Goal: Check status: Check status

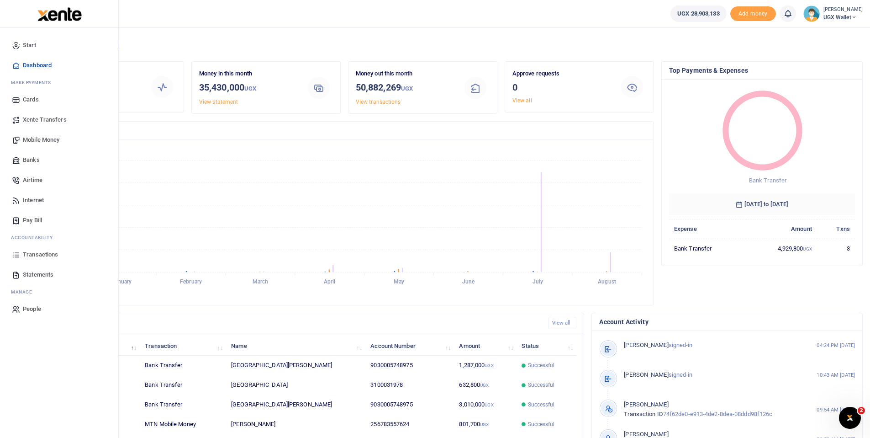
click at [47, 255] on span "Transactions" at bounding box center [40, 254] width 35 height 9
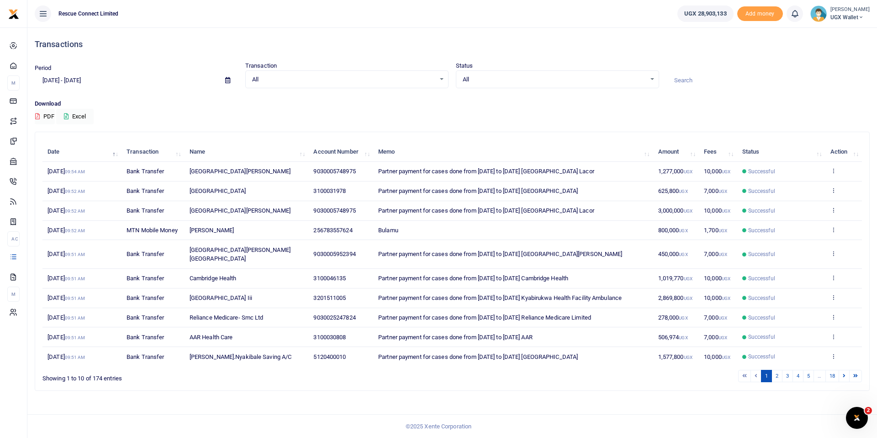
click at [225, 77] on icon at bounding box center [227, 80] width 5 height 6
click at [77, 194] on li "Custom Range" at bounding box center [67, 198] width 64 height 14
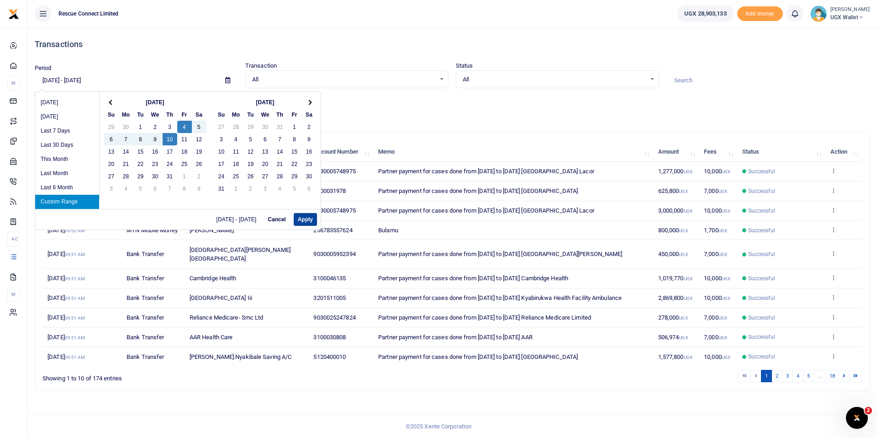
click at [300, 217] on button "Apply" at bounding box center [305, 219] width 23 height 13
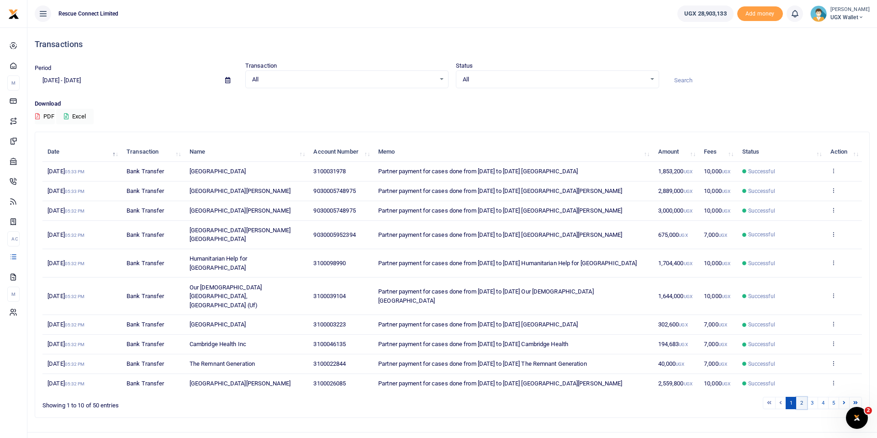
click at [805, 396] on link "2" at bounding box center [801, 402] width 11 height 12
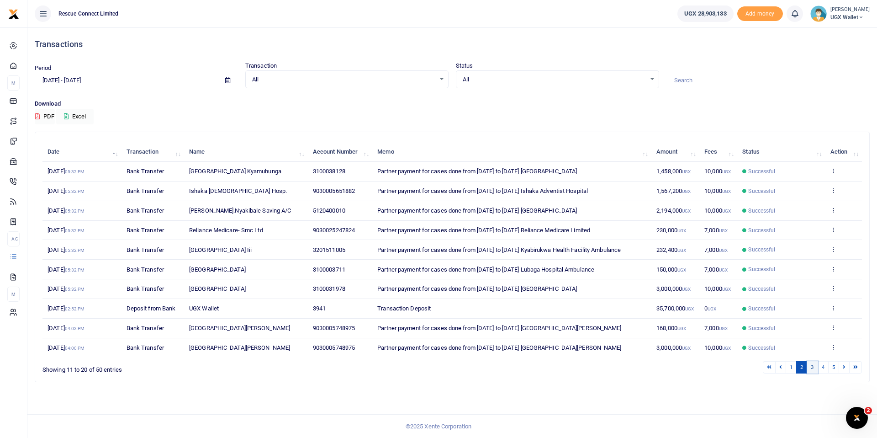
click at [812, 366] on link "3" at bounding box center [812, 367] width 11 height 12
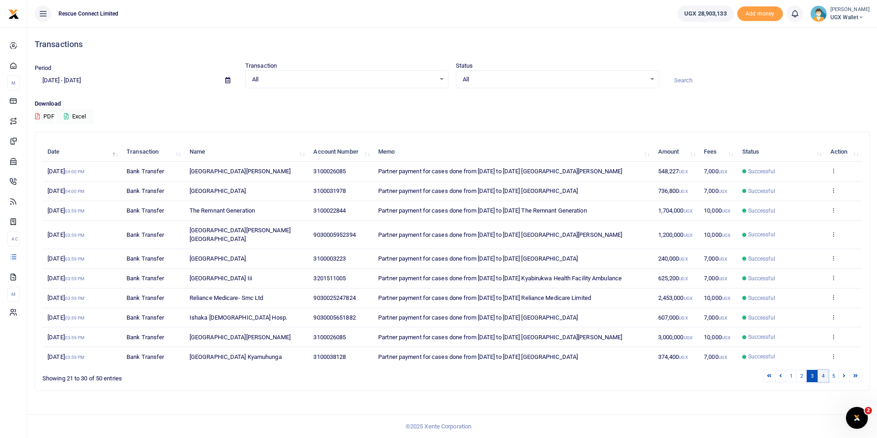
click at [823, 370] on link "4" at bounding box center [823, 376] width 11 height 12
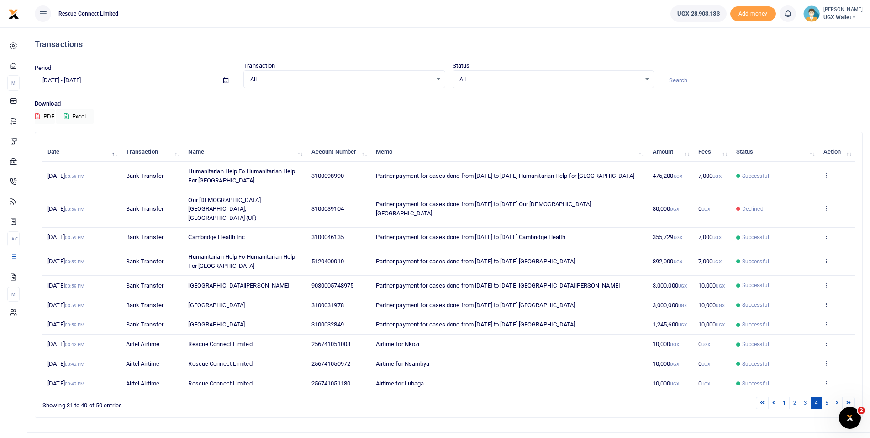
scroll to position [9, 0]
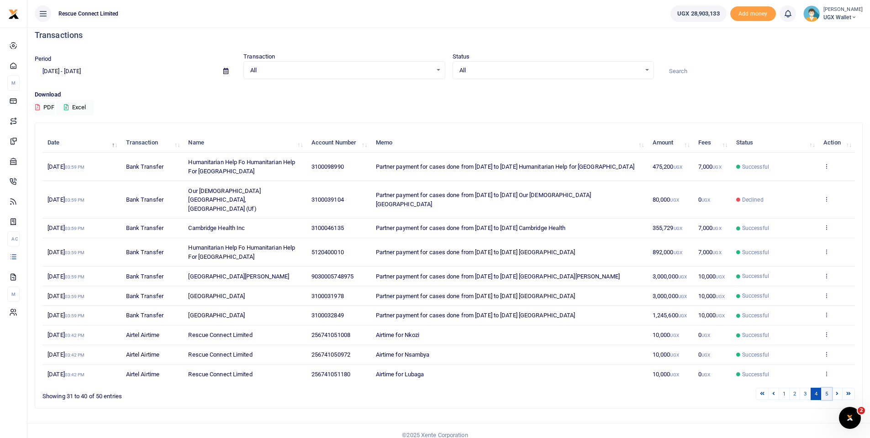
click at [829, 387] on link "5" at bounding box center [826, 393] width 11 height 12
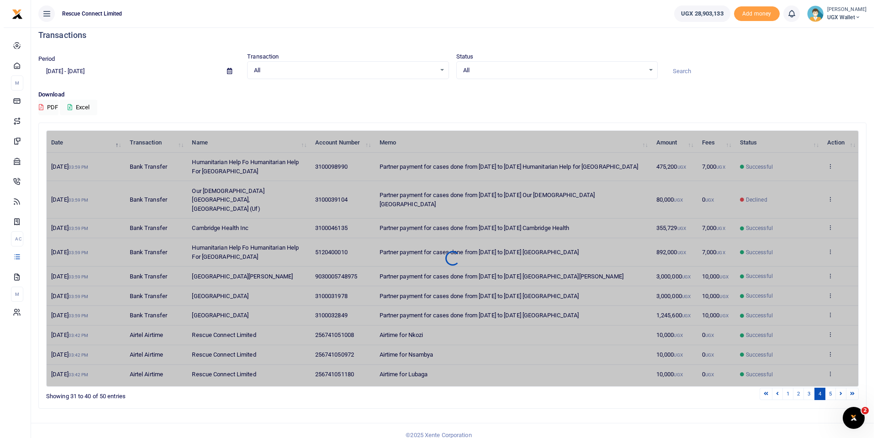
scroll to position [0, 0]
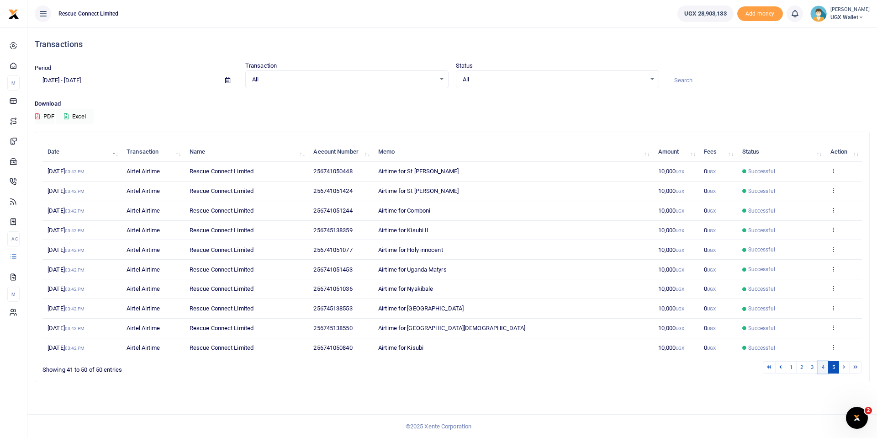
click at [823, 371] on link "4" at bounding box center [823, 367] width 11 height 12
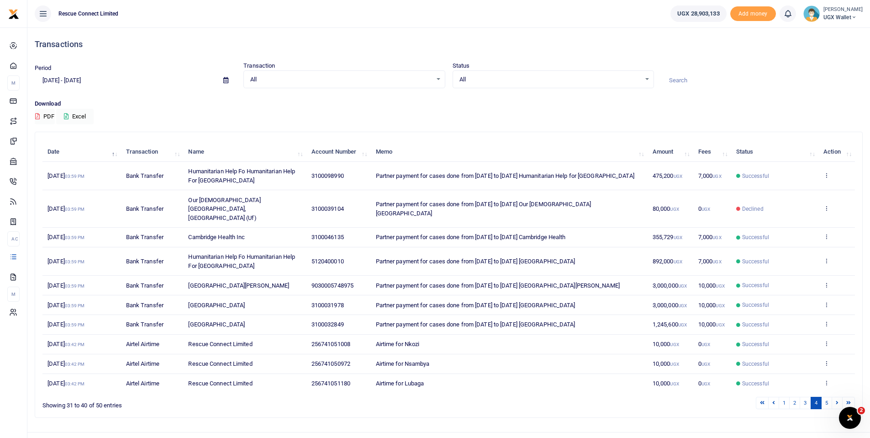
click at [222, 79] on span at bounding box center [226, 81] width 21 height 16
click at [225, 79] on icon at bounding box center [225, 80] width 5 height 6
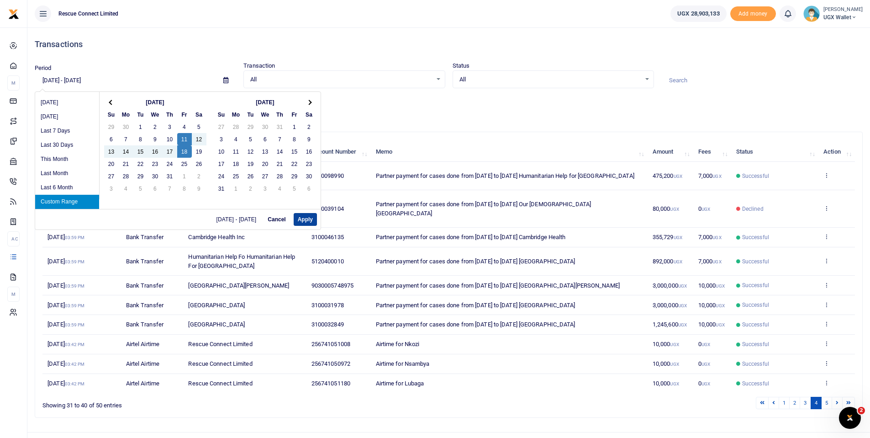
click at [300, 219] on button "Apply" at bounding box center [305, 219] width 23 height 13
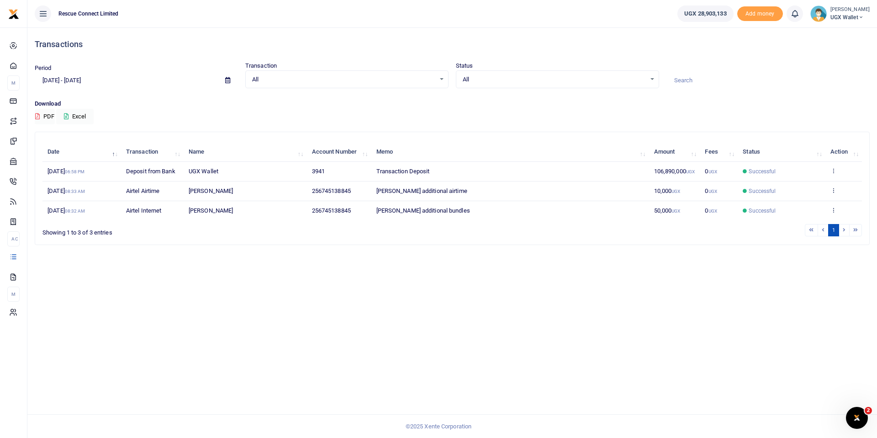
click at [229, 80] on icon at bounding box center [227, 80] width 5 height 6
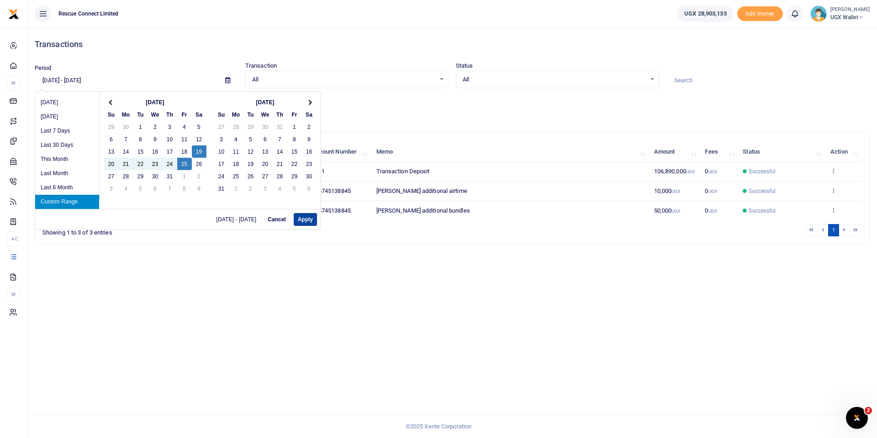
click at [311, 220] on button "Apply" at bounding box center [305, 219] width 23 height 13
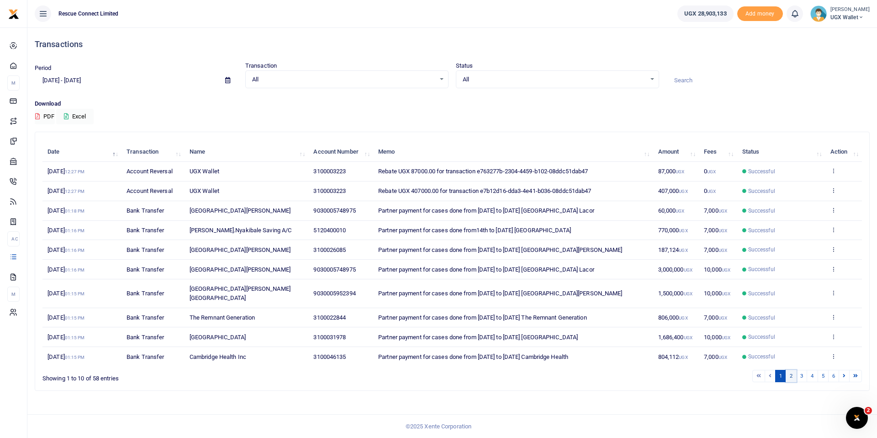
click at [793, 370] on link "2" at bounding box center [791, 376] width 11 height 12
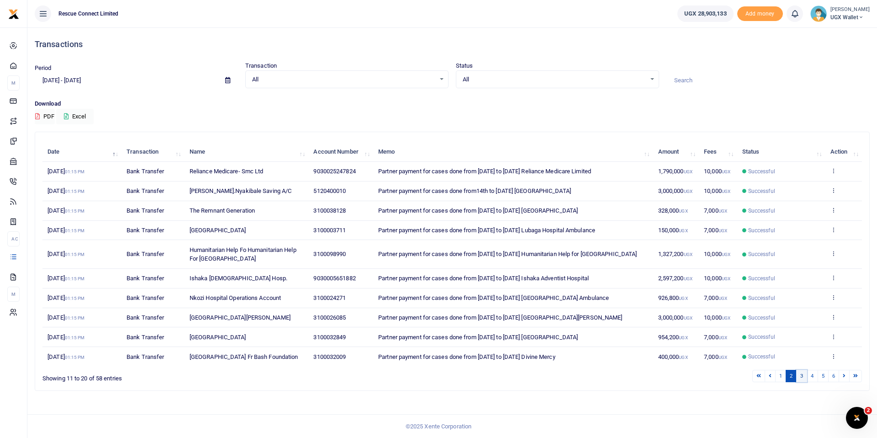
click at [802, 375] on link "3" at bounding box center [801, 376] width 11 height 12
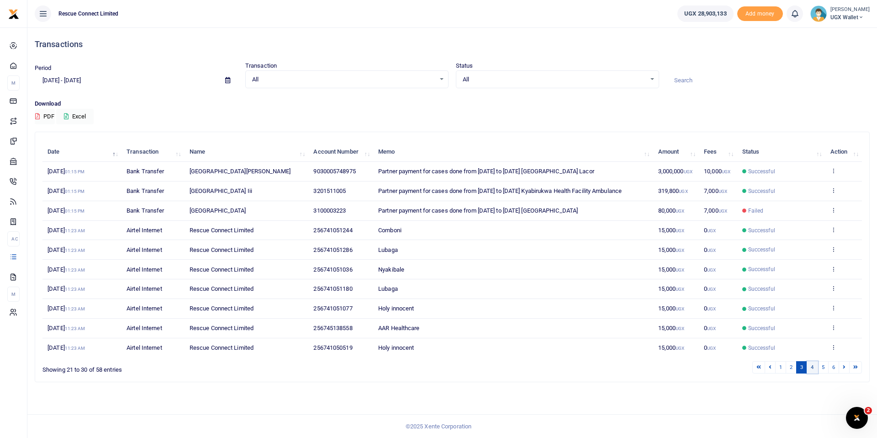
click at [811, 369] on link "4" at bounding box center [812, 367] width 11 height 12
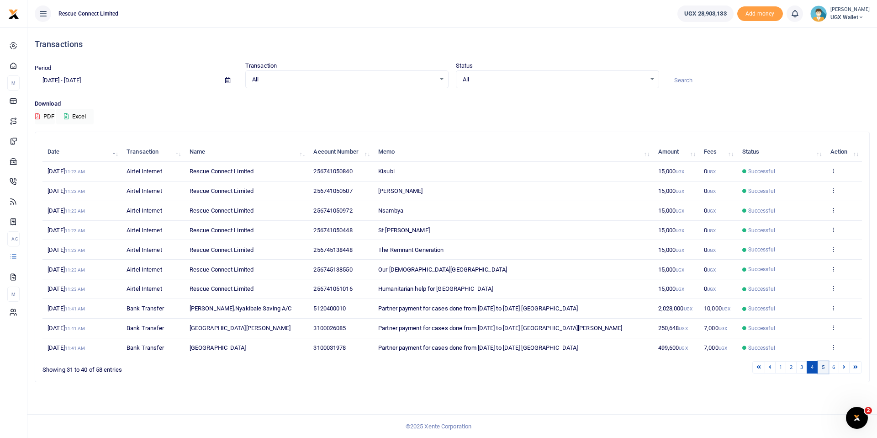
click at [821, 366] on link "5" at bounding box center [823, 367] width 11 height 12
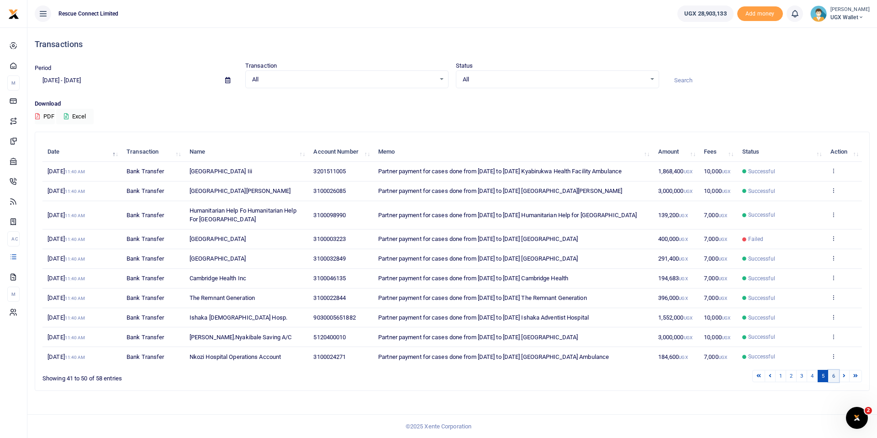
click at [834, 374] on link "6" at bounding box center [833, 376] width 11 height 12
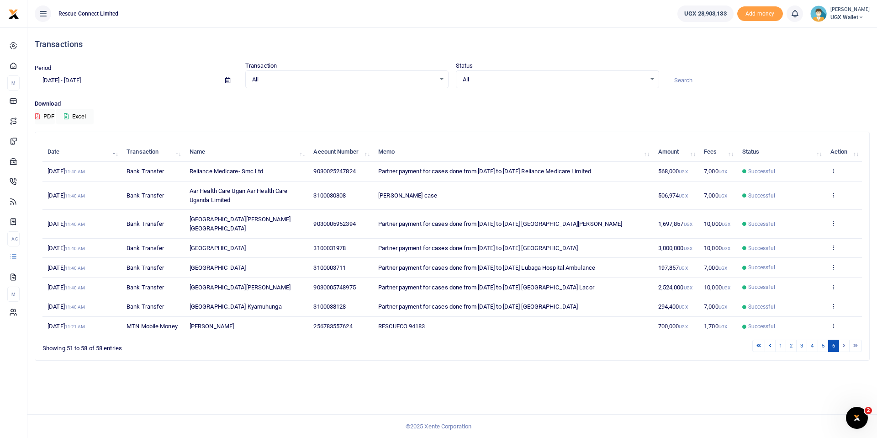
click at [231, 79] on span at bounding box center [227, 81] width 21 height 16
click at [229, 78] on icon at bounding box center [227, 80] width 5 height 6
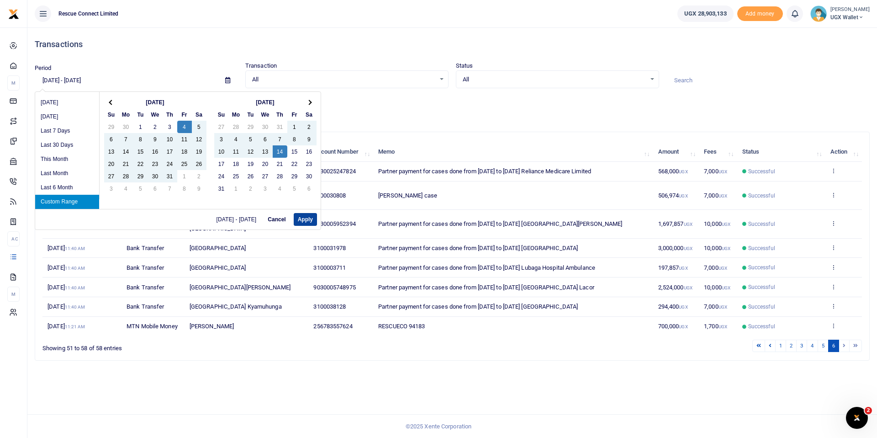
click at [311, 217] on button "Apply" at bounding box center [305, 219] width 23 height 13
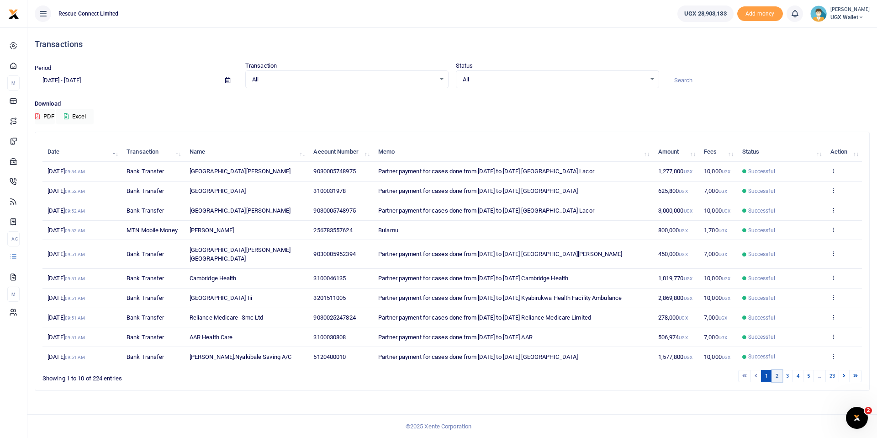
click at [775, 370] on link "2" at bounding box center [776, 376] width 11 height 12
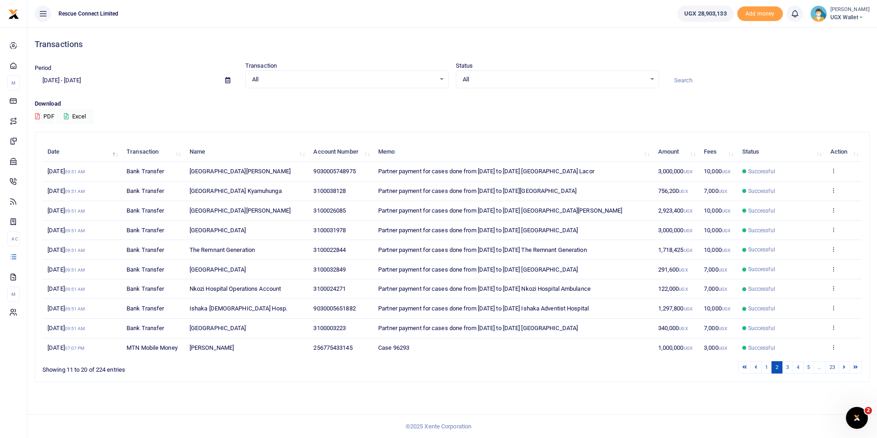
drag, startPoint x: 599, startPoint y: 227, endPoint x: 585, endPoint y: 251, distance: 27.9
click at [585, 250] on tbody "[DATE] 09:51 AM Bank Transfer [GEOGRAPHIC_DATA][PERSON_NAME] Lacor 903000574897…" at bounding box center [451, 259] width 819 height 195
click at [787, 367] on link "3" at bounding box center [787, 367] width 11 height 12
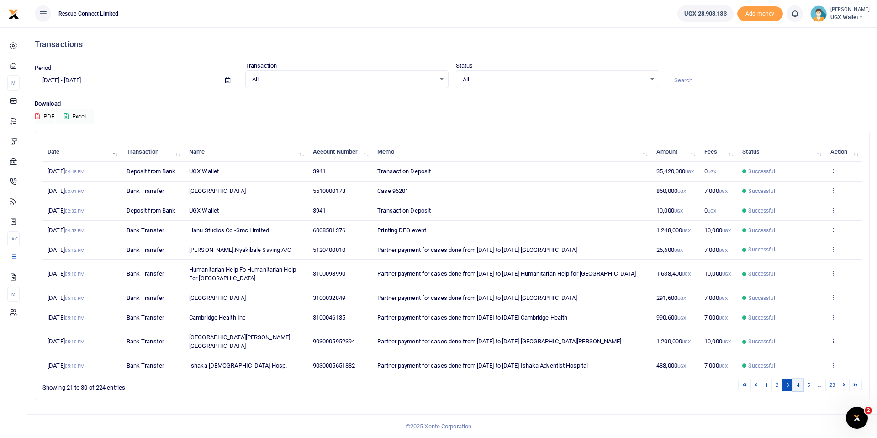
click at [801, 379] on link "4" at bounding box center [797, 385] width 11 height 12
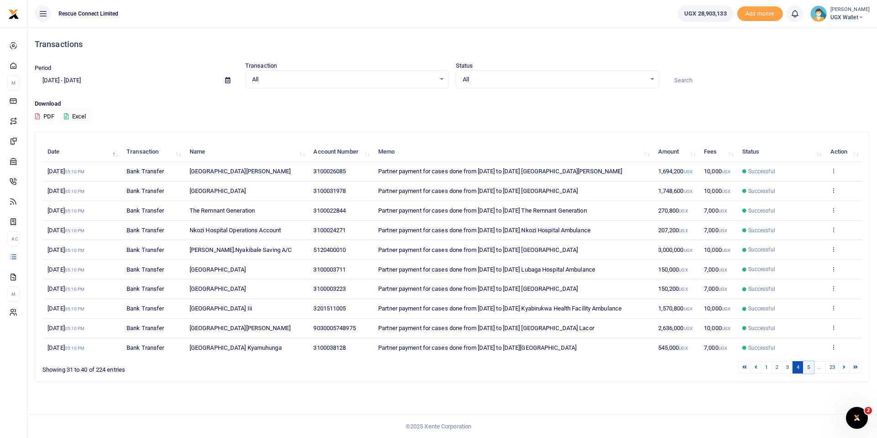
click at [808, 368] on link "5" at bounding box center [808, 367] width 11 height 12
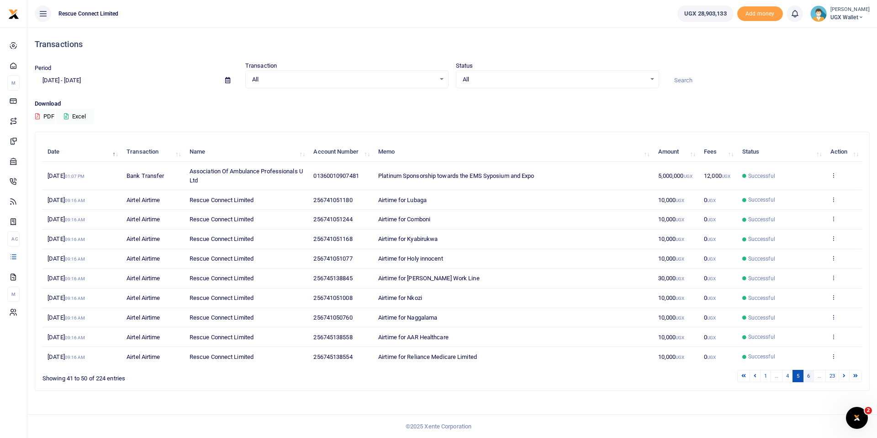
click at [808, 375] on link "6" at bounding box center [808, 376] width 11 height 12
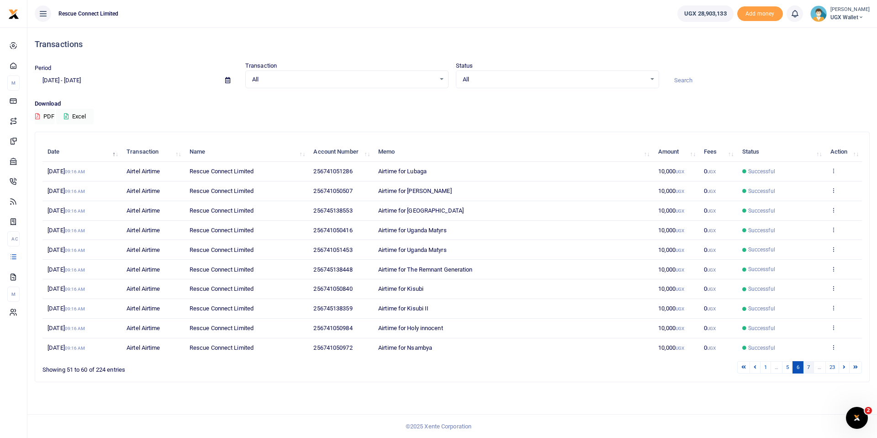
click at [808, 371] on link "7" at bounding box center [808, 367] width 11 height 12
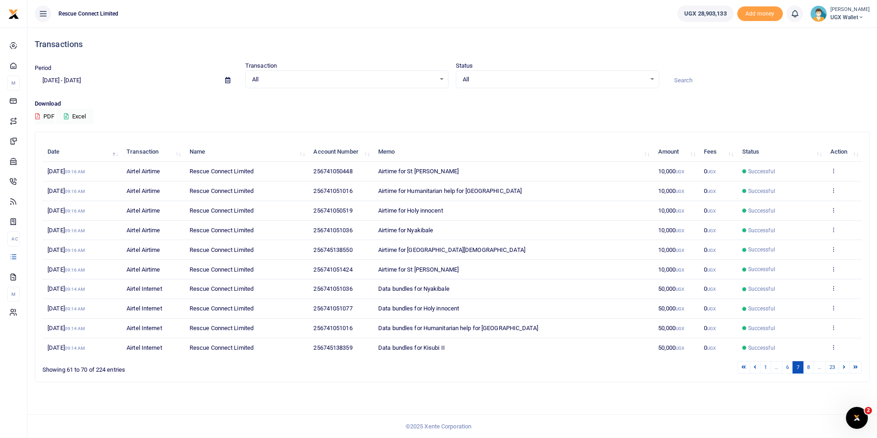
click at [808, 371] on link "8" at bounding box center [808, 367] width 11 height 12
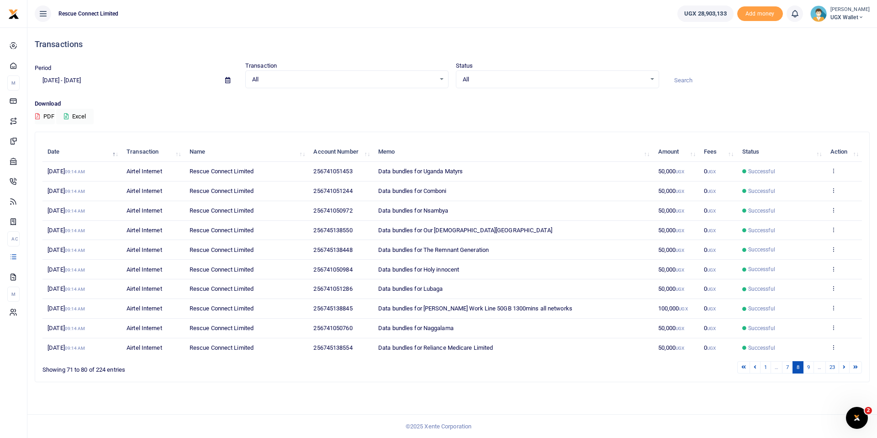
click at [808, 371] on link "9" at bounding box center [808, 367] width 11 height 12
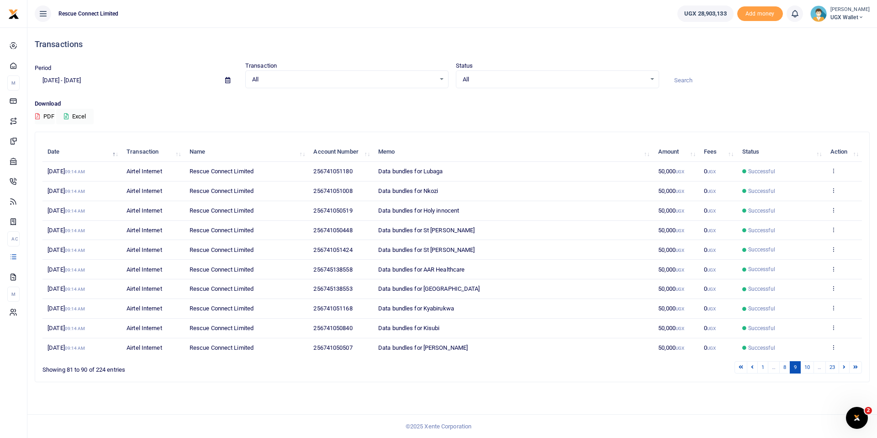
click at [808, 371] on link "10" at bounding box center [807, 367] width 14 height 12
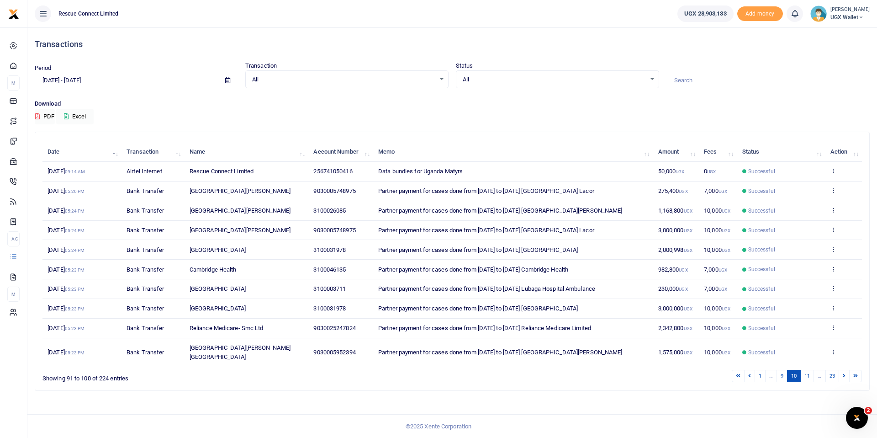
click at [808, 371] on link "11" at bounding box center [807, 376] width 14 height 12
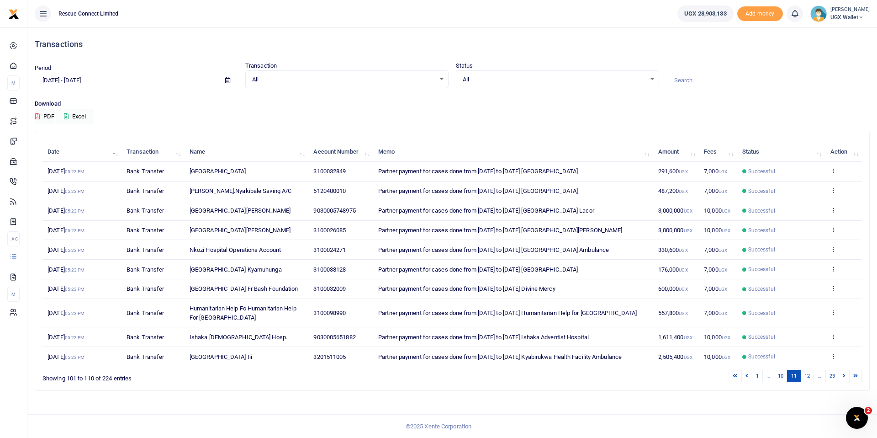
click at [808, 371] on link "12" at bounding box center [807, 376] width 14 height 12
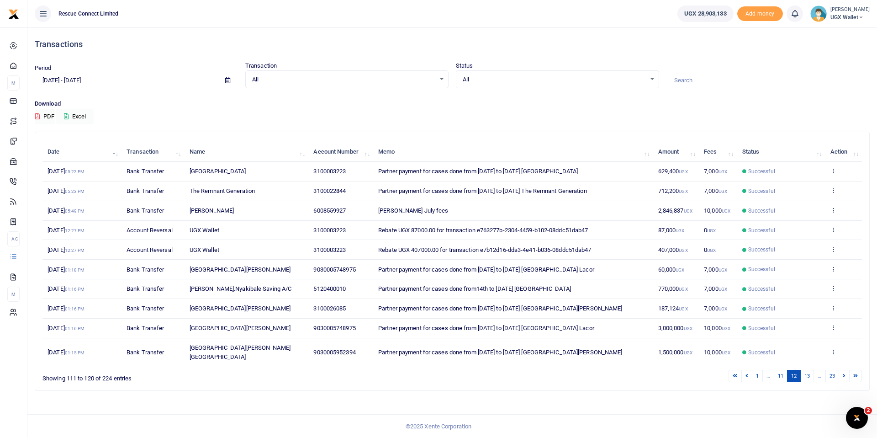
click at [808, 371] on link "13" at bounding box center [807, 376] width 14 height 12
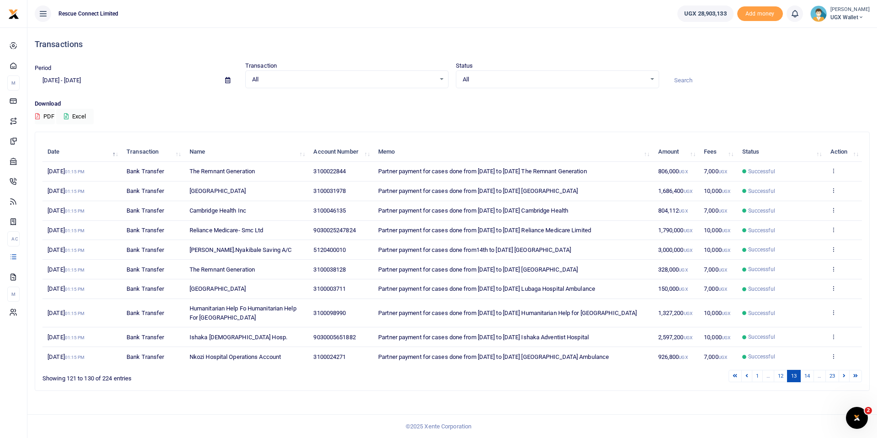
click at [808, 371] on link "14" at bounding box center [807, 376] width 14 height 12
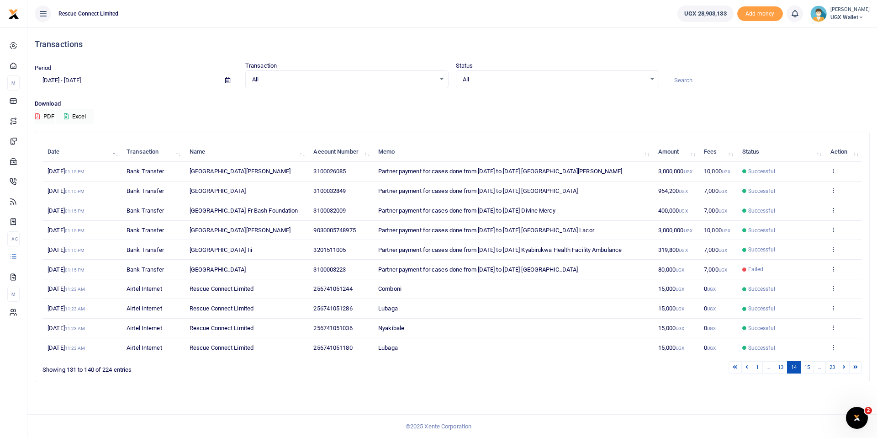
click at [808, 371] on link "15" at bounding box center [807, 367] width 14 height 12
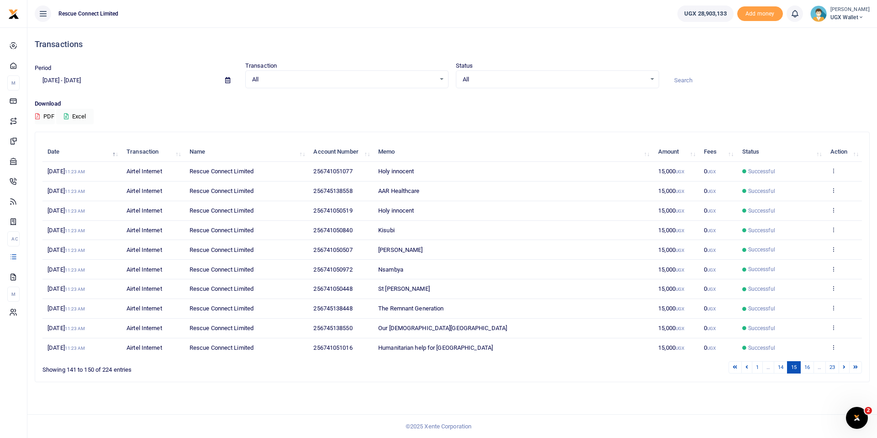
click at [808, 371] on link "16" at bounding box center [807, 367] width 14 height 12
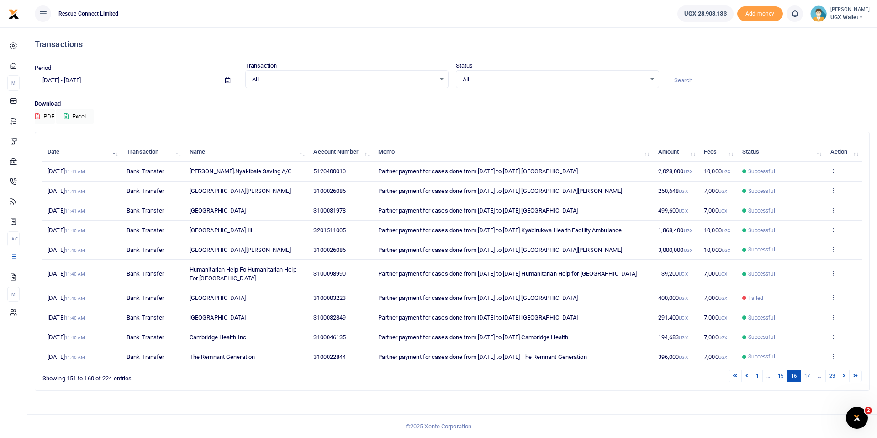
click at [808, 371] on link "17" at bounding box center [807, 376] width 14 height 12
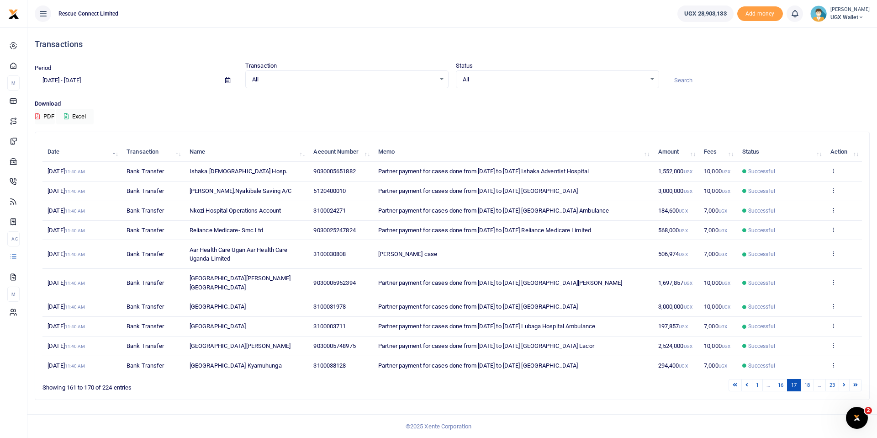
click at [808, 379] on link "18" at bounding box center [807, 385] width 14 height 12
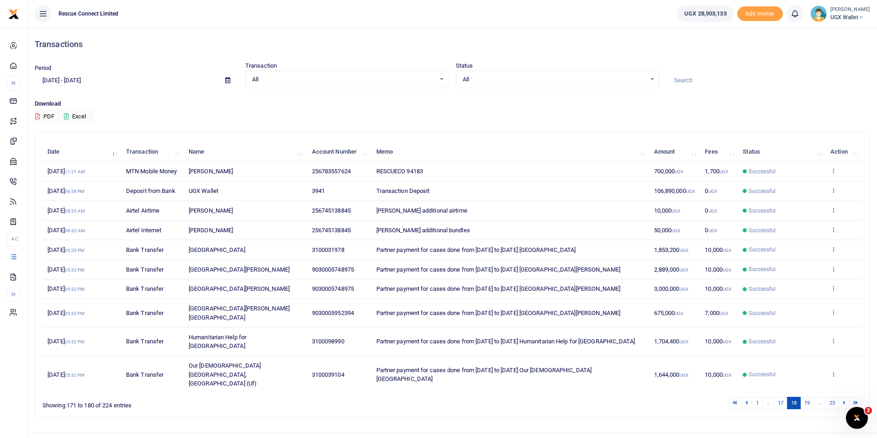
click at [808, 396] on link "19" at bounding box center [807, 402] width 14 height 12
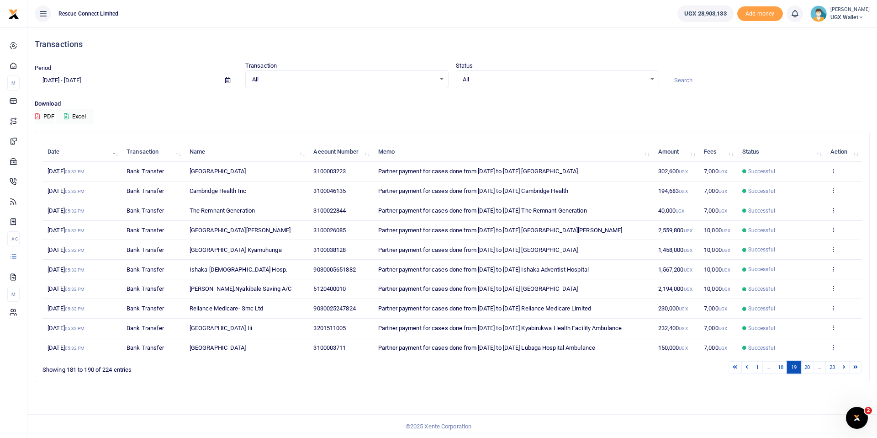
click at [795, 367] on link "19" at bounding box center [794, 367] width 14 height 12
click at [808, 367] on link "20" at bounding box center [807, 367] width 14 height 12
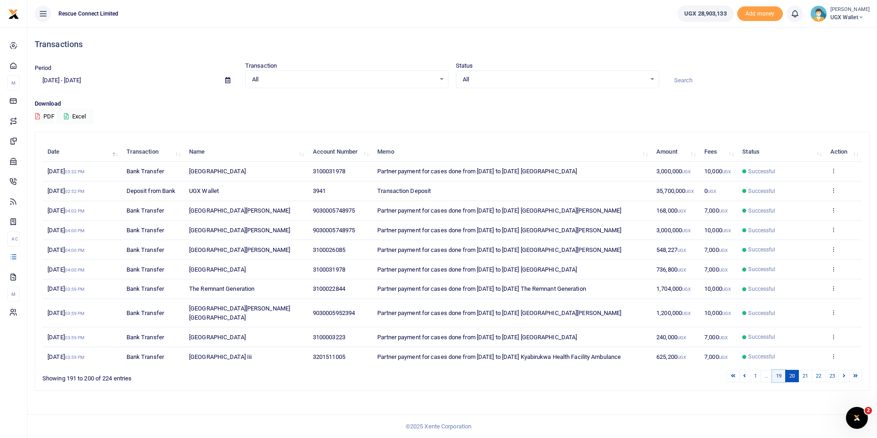
click at [780, 370] on link "19" at bounding box center [779, 376] width 14 height 12
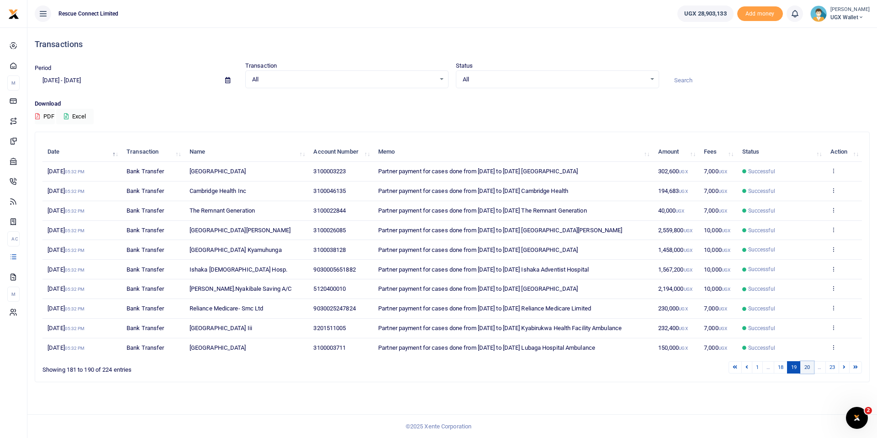
click at [809, 367] on link "20" at bounding box center [807, 367] width 14 height 12
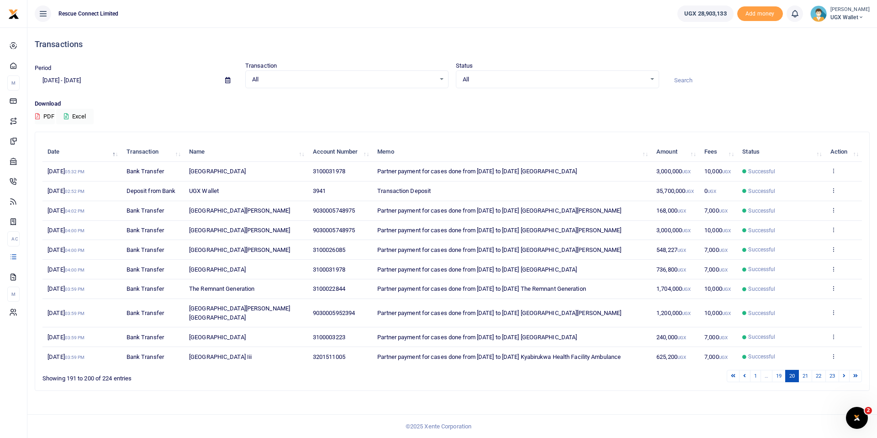
click at [809, 370] on link "21" at bounding box center [805, 376] width 14 height 12
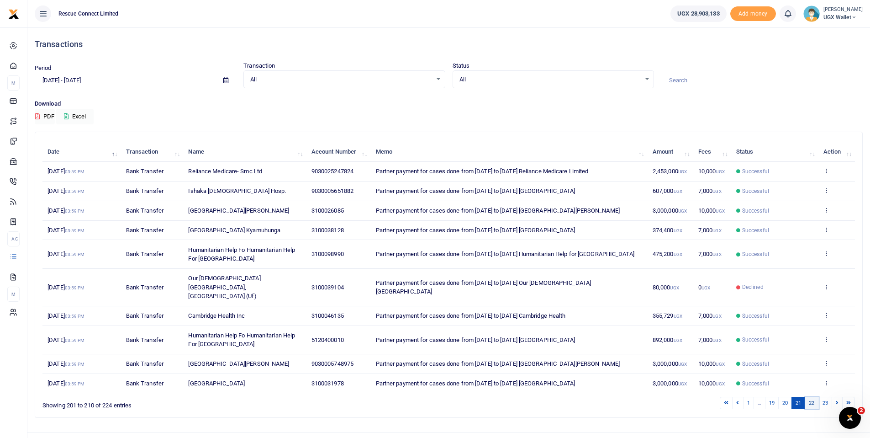
click at [810, 396] on link "22" at bounding box center [812, 402] width 14 height 12
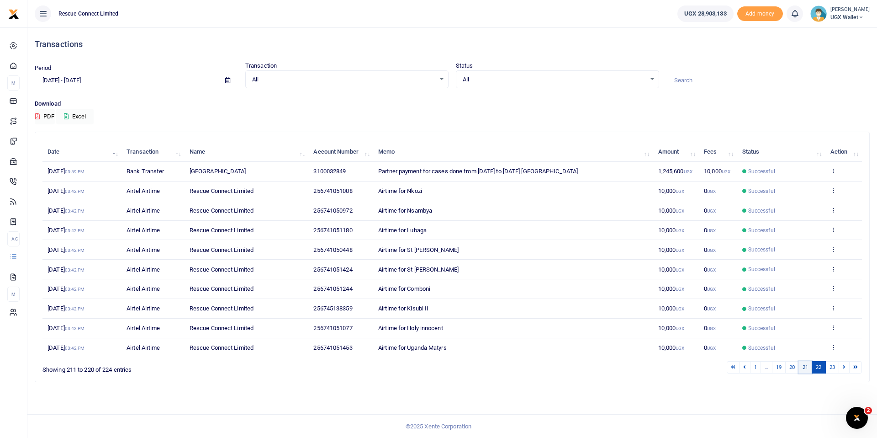
click at [808, 366] on link "21" at bounding box center [805, 367] width 14 height 12
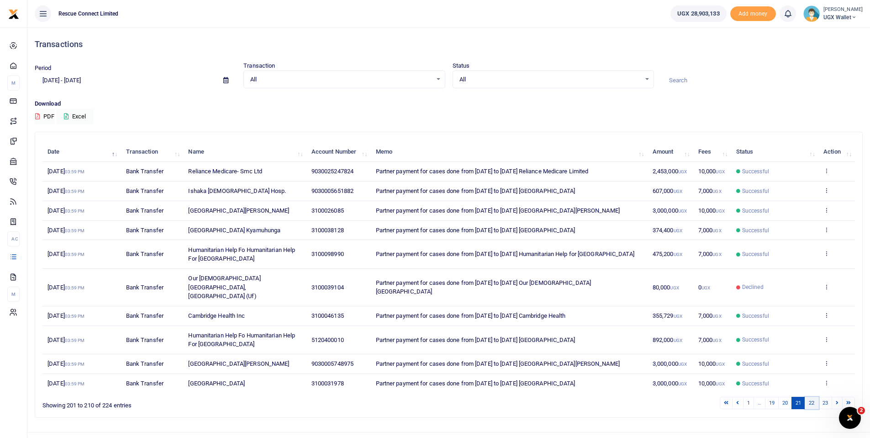
click at [812, 396] on link "22" at bounding box center [812, 402] width 14 height 12
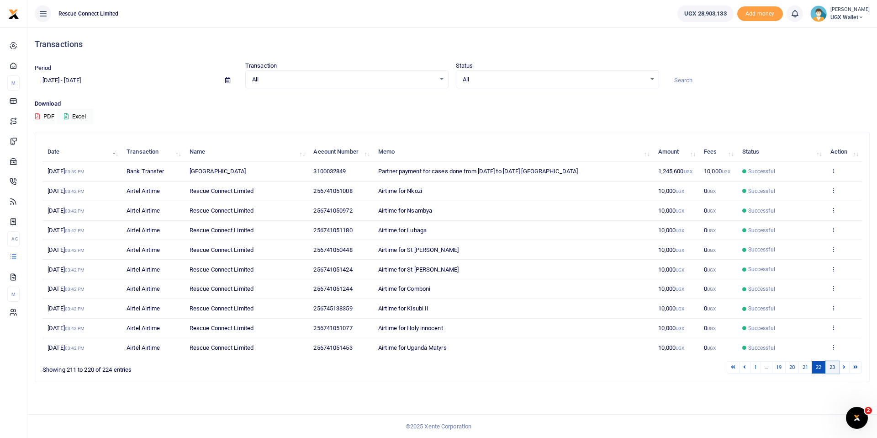
click at [832, 367] on link "23" at bounding box center [832, 367] width 14 height 12
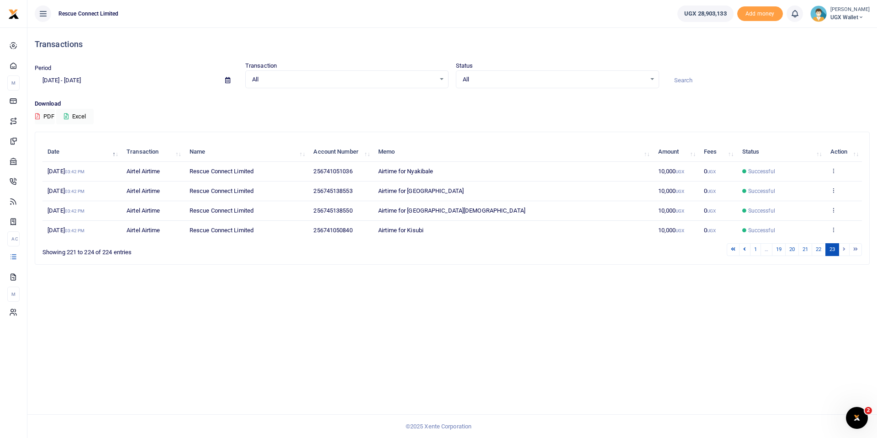
click at [227, 78] on icon at bounding box center [227, 80] width 5 height 6
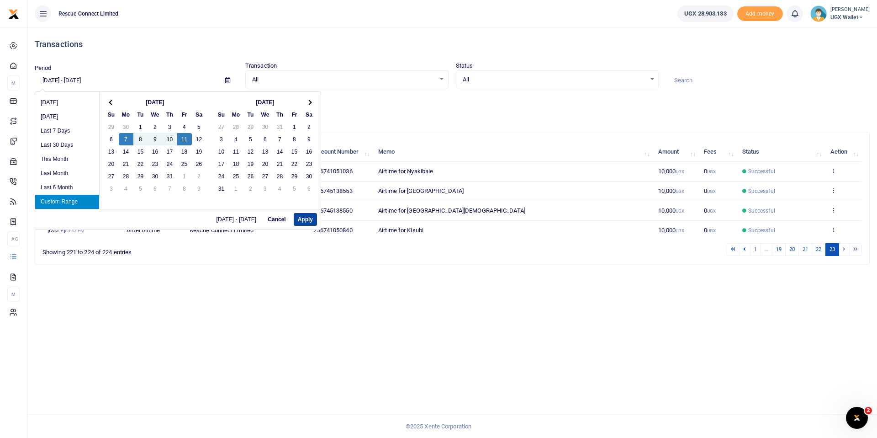
click at [301, 217] on button "Apply" at bounding box center [305, 219] width 23 height 13
type input "[DATE] - [DATE]"
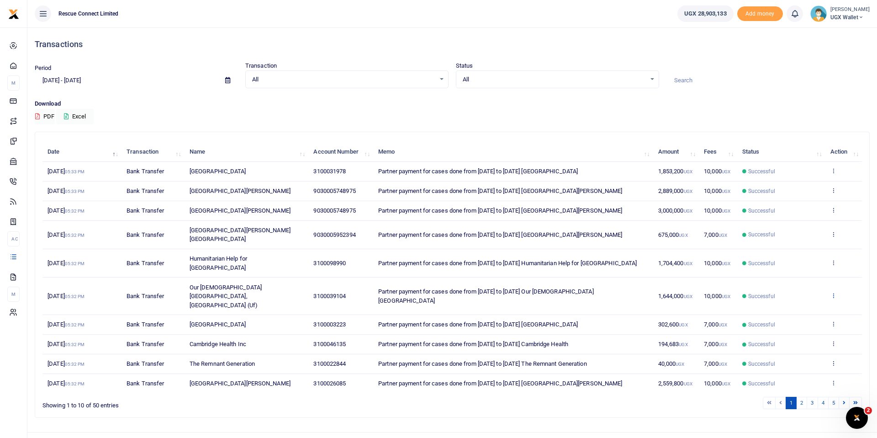
click at [832, 292] on icon at bounding box center [833, 295] width 6 height 6
click at [811, 286] on link "View details" at bounding box center [800, 288] width 72 height 13
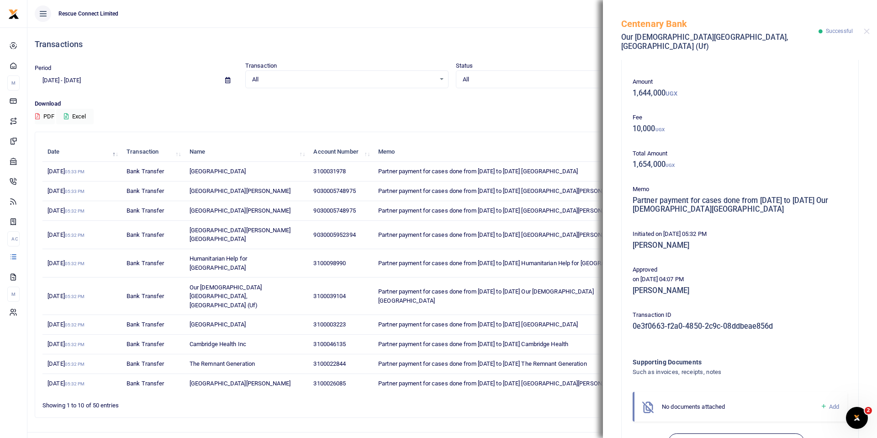
scroll to position [57, 0]
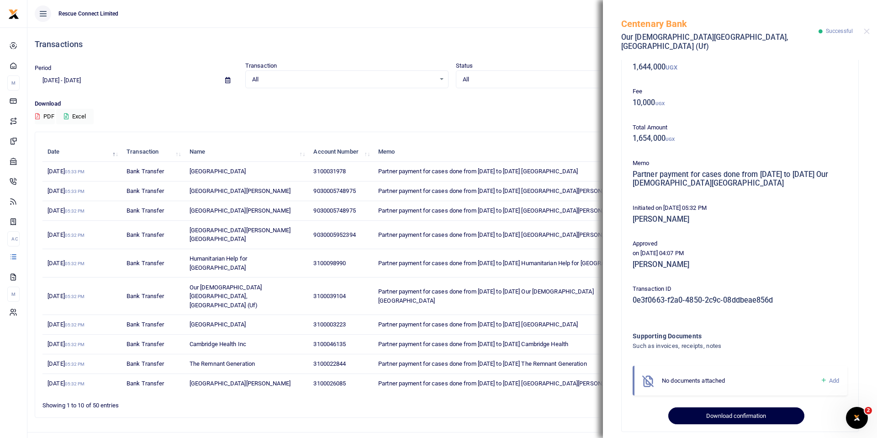
click at [747, 407] on button "Download confirmation" at bounding box center [736, 415] width 136 height 17
